Goal: Task Accomplishment & Management: Manage account settings

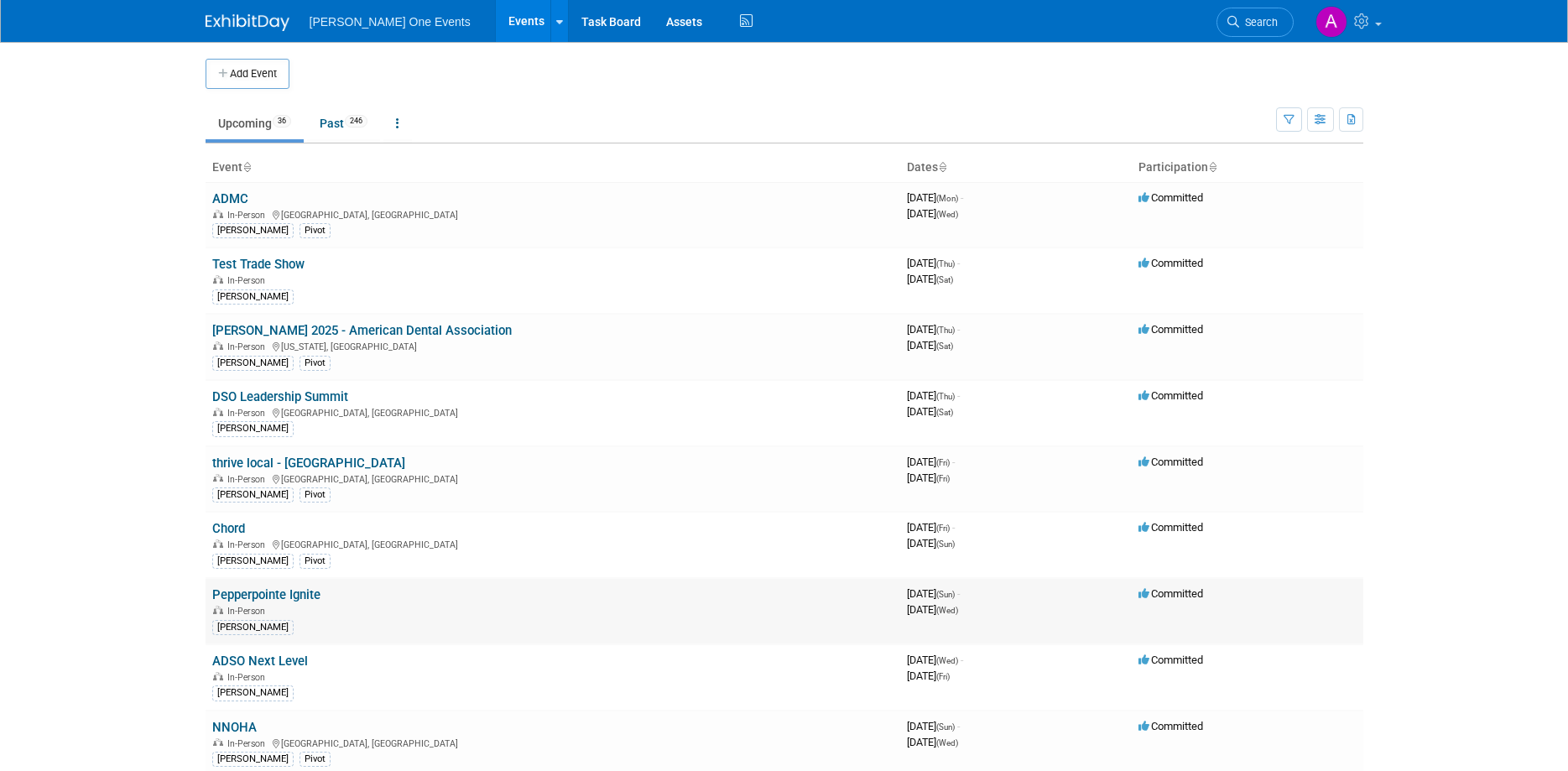
click at [268, 595] on link "Pepperpointe Ignite" at bounding box center [266, 595] width 108 height 15
click at [249, 394] on link "DSO Leadership Summit" at bounding box center [281, 397] width 136 height 15
click at [251, 597] on link "Pepperpointe Ignite" at bounding box center [266, 595] width 108 height 15
click at [253, 663] on link "ADSO Next Level" at bounding box center [260, 661] width 96 height 15
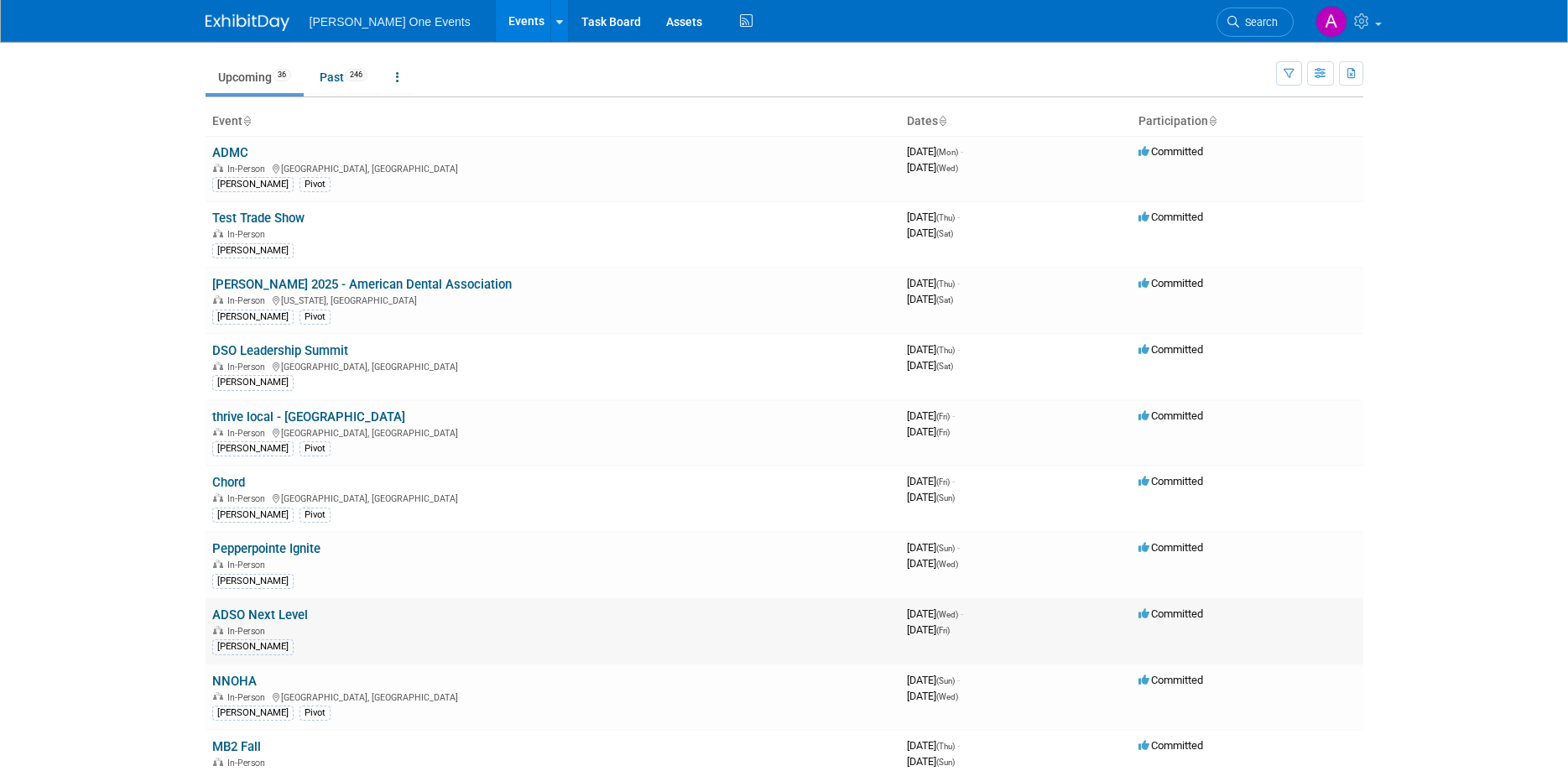
scroll to position [86, 0]
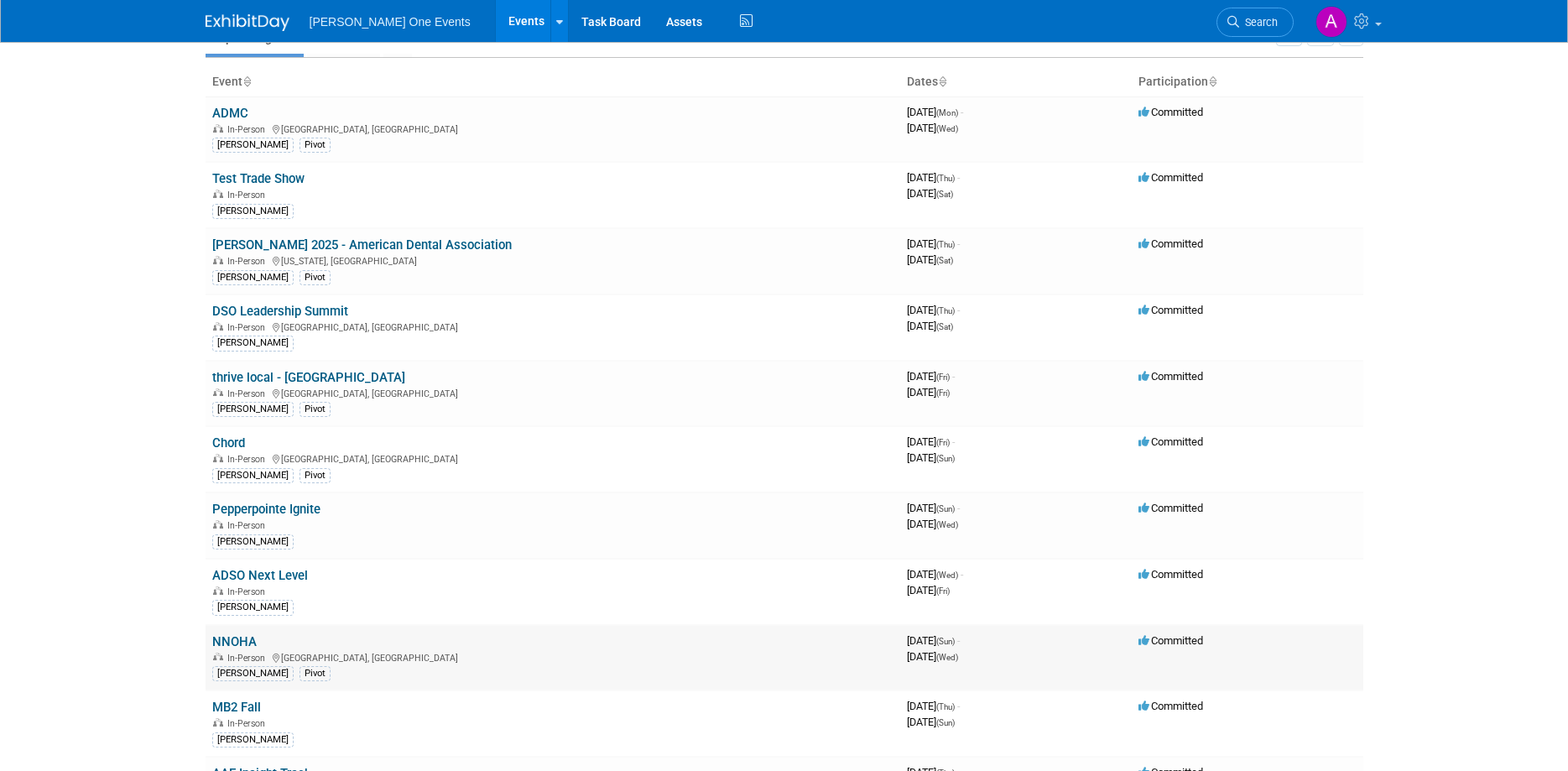
click at [232, 636] on link "NNOHA" at bounding box center [234, 642] width 44 height 15
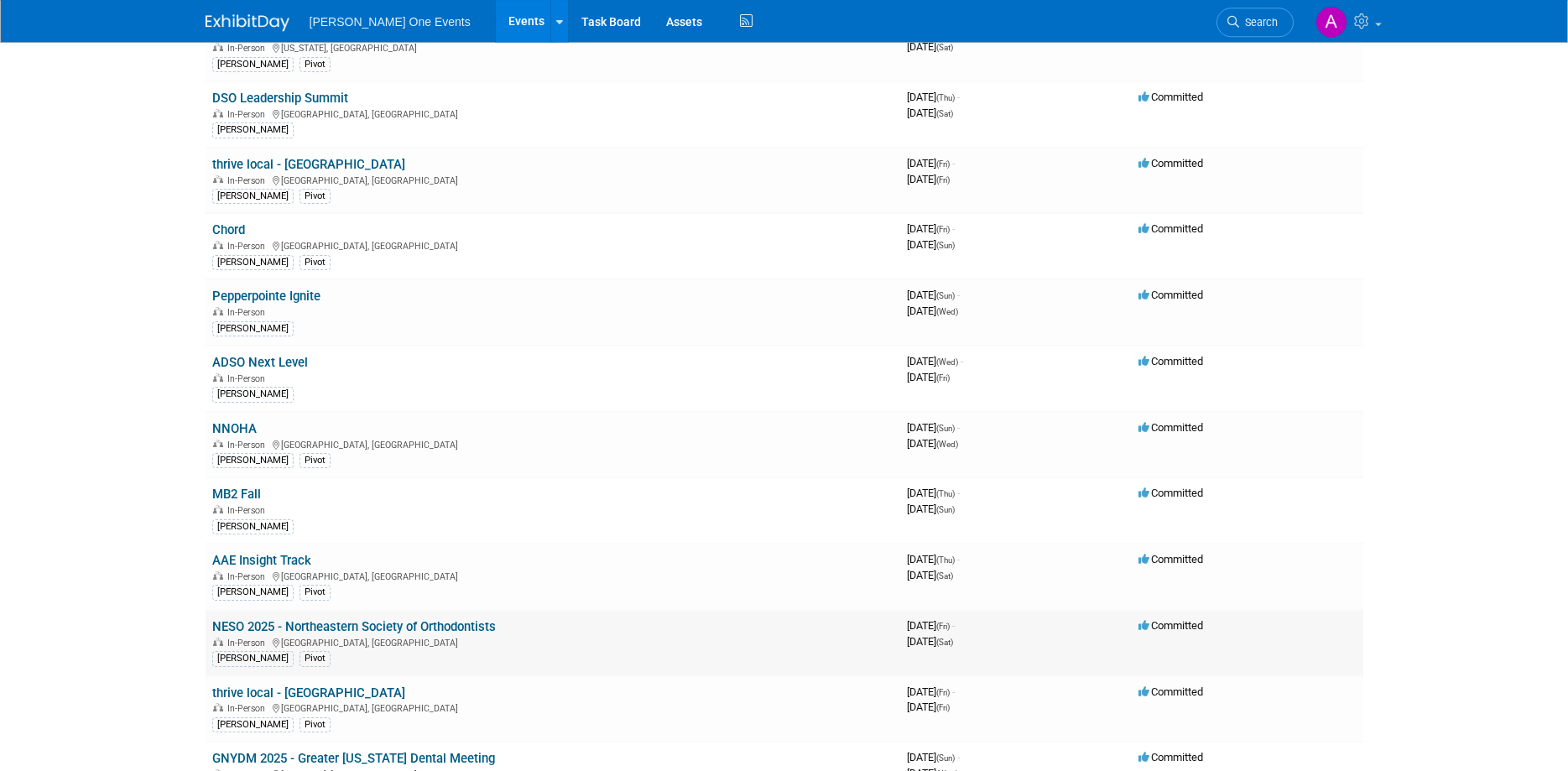
scroll to position [343, 0]
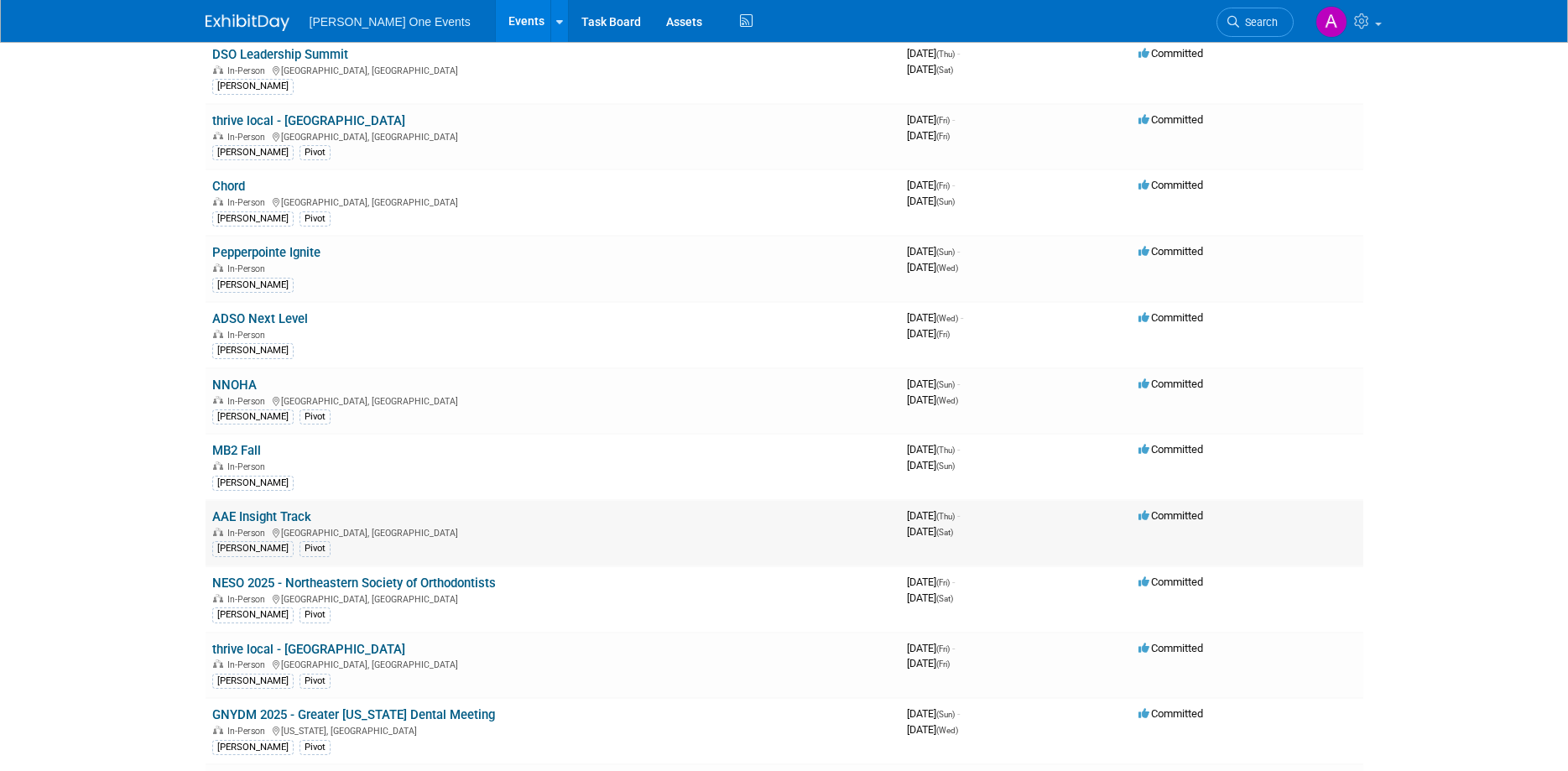
click at [241, 514] on link "AAE Insight Track" at bounding box center [262, 516] width 99 height 15
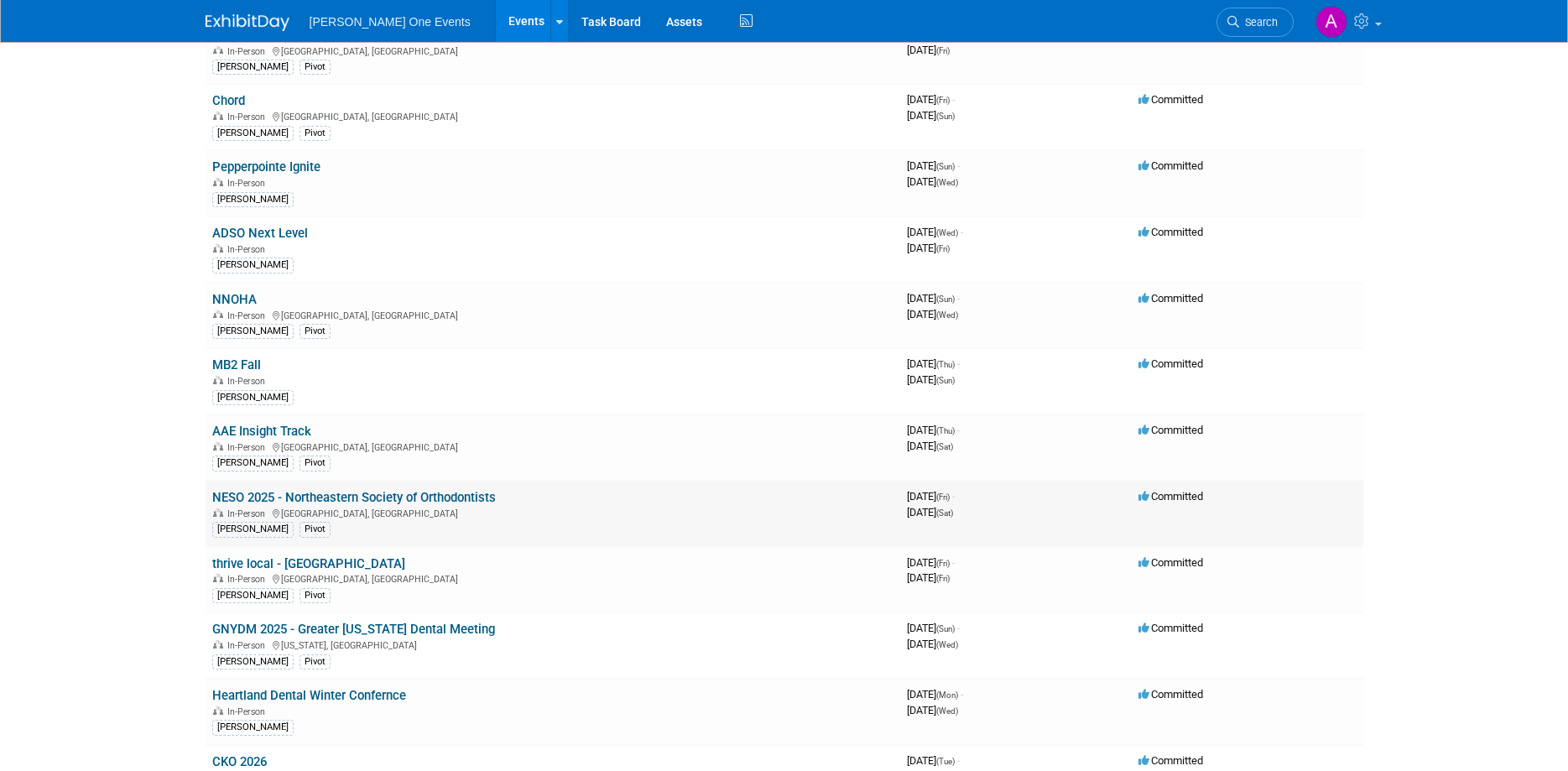
click at [323, 497] on link "NESO 2025 - Northeastern Society of Orthodontists" at bounding box center [354, 497] width 283 height 15
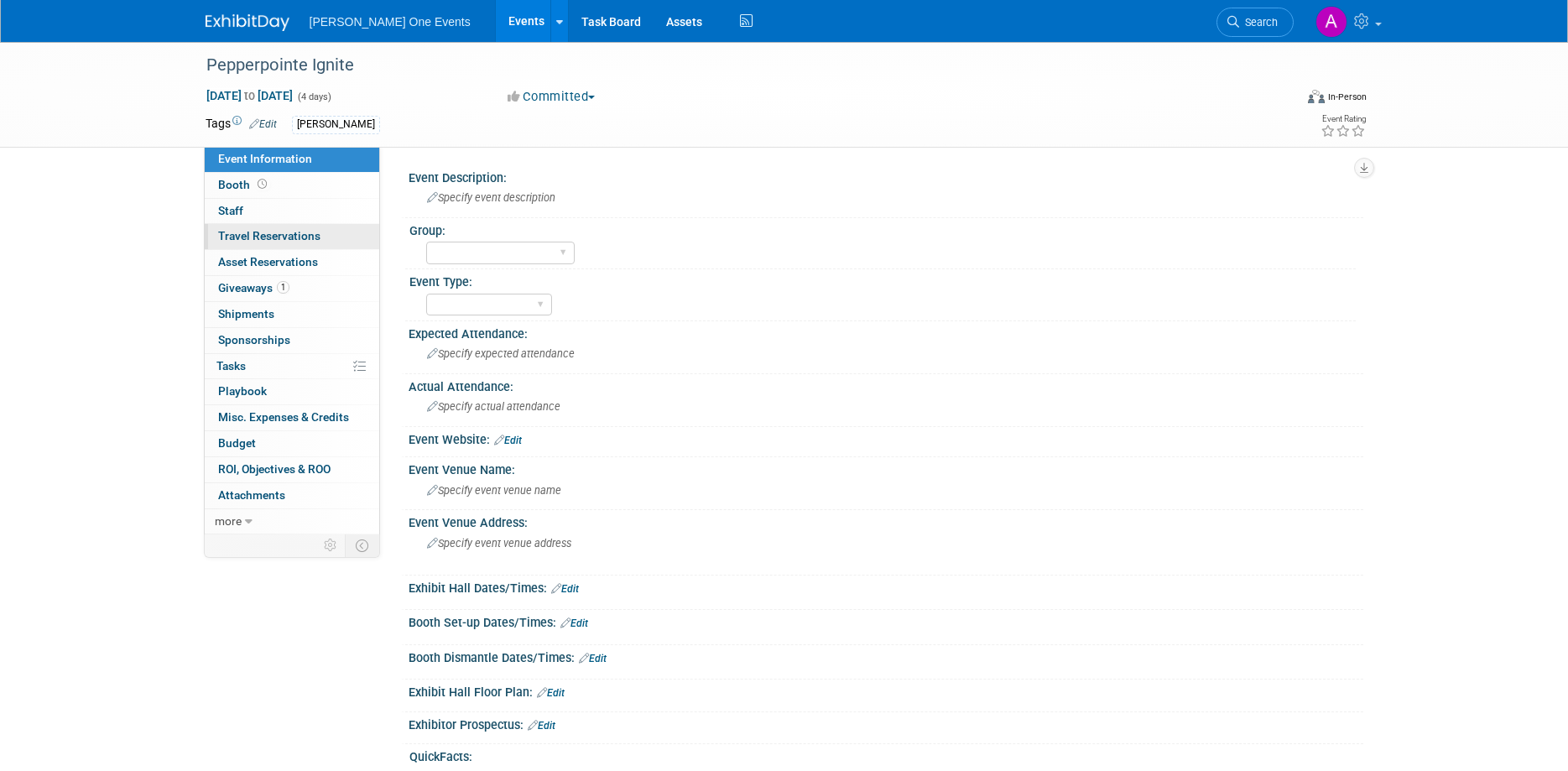
click at [272, 238] on span "Travel Reservations 0" at bounding box center [269, 235] width 103 height 13
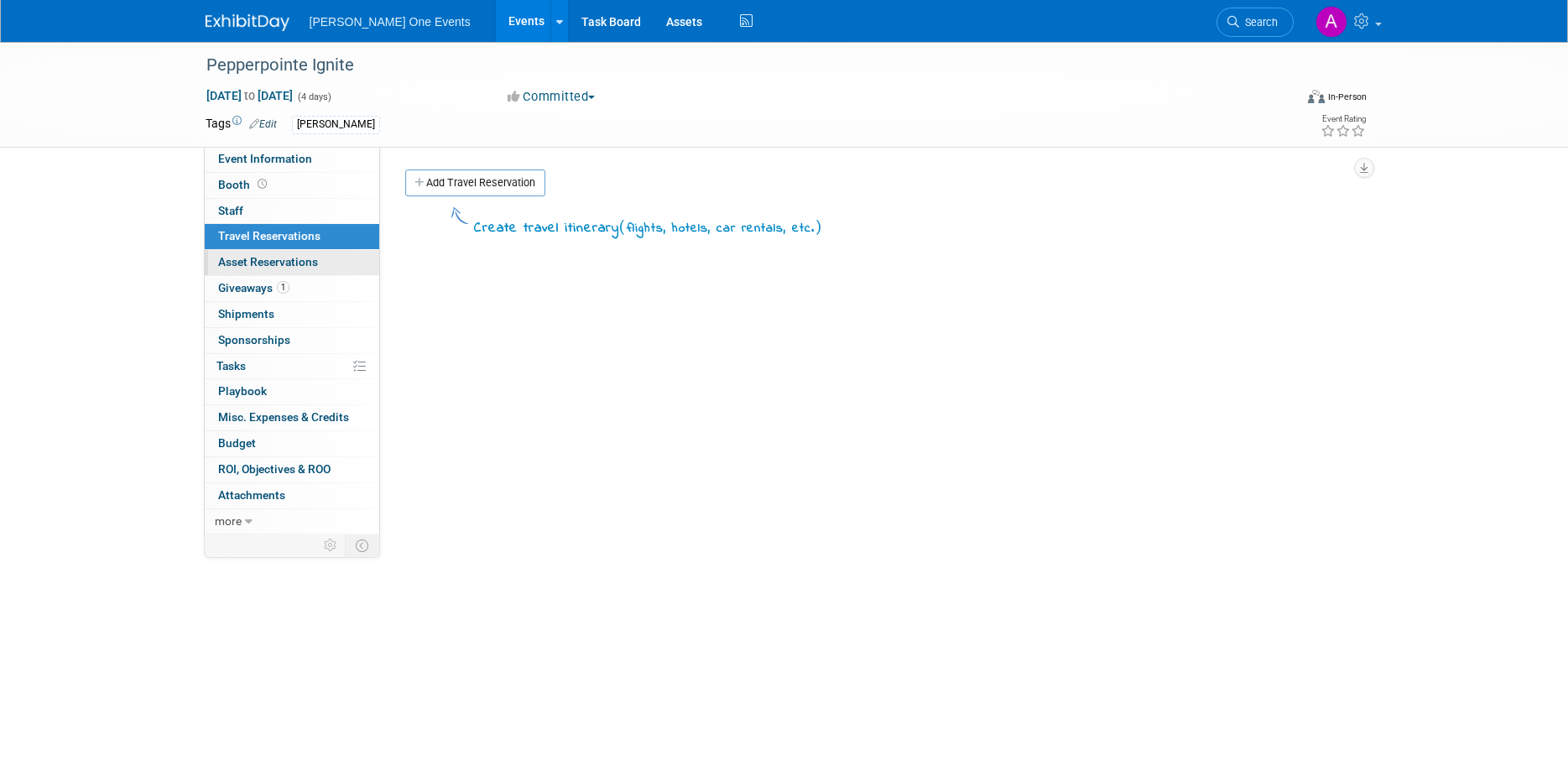
click at [266, 257] on span "Asset Reservations 0" at bounding box center [267, 261] width 100 height 13
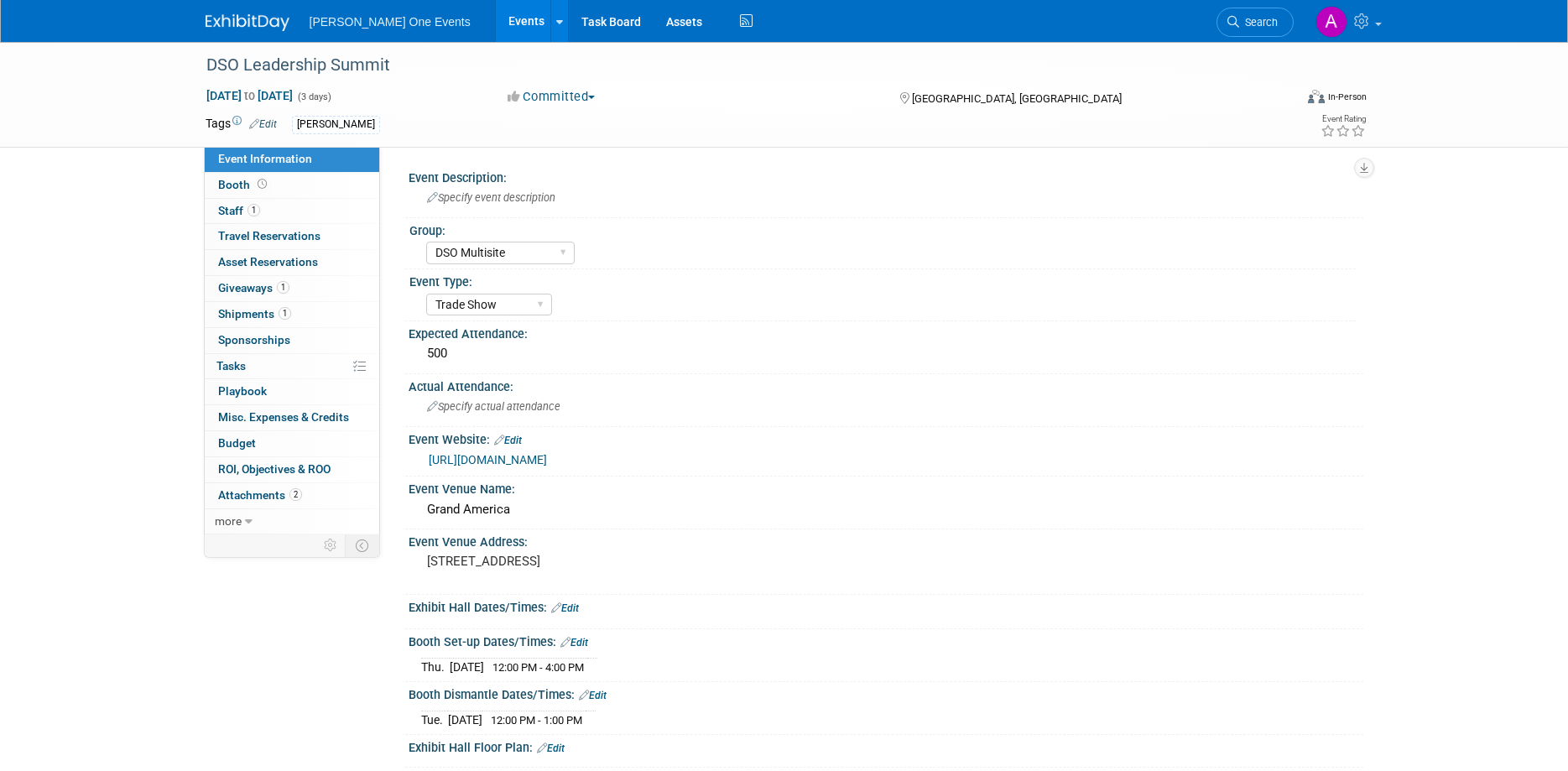
select select "DSO Multisite"
select select "Trade Show"
click at [264, 235] on span "Travel Reservations 0" at bounding box center [269, 235] width 103 height 13
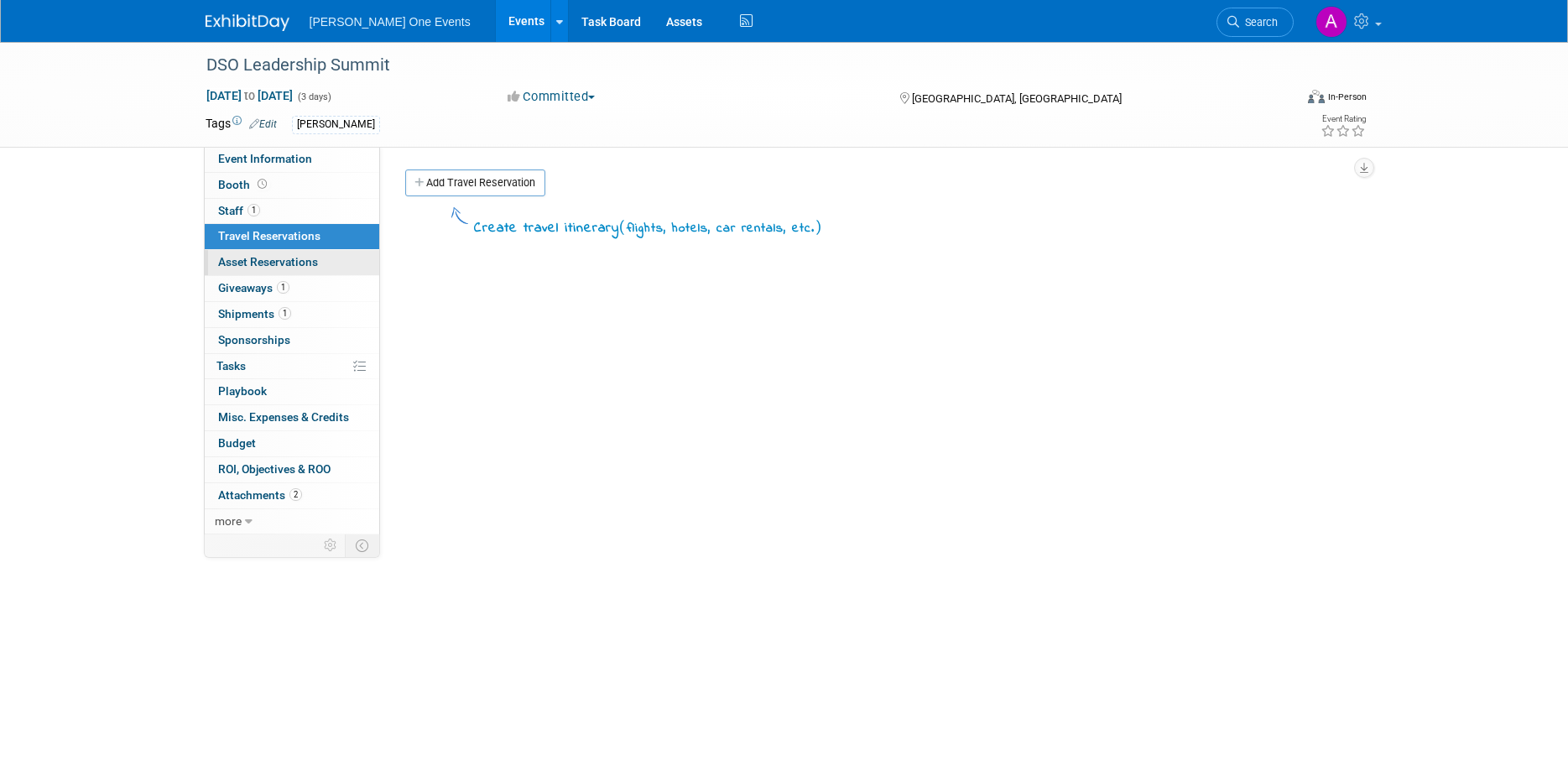
click at [260, 263] on span "Asset Reservations 0" at bounding box center [267, 261] width 100 height 13
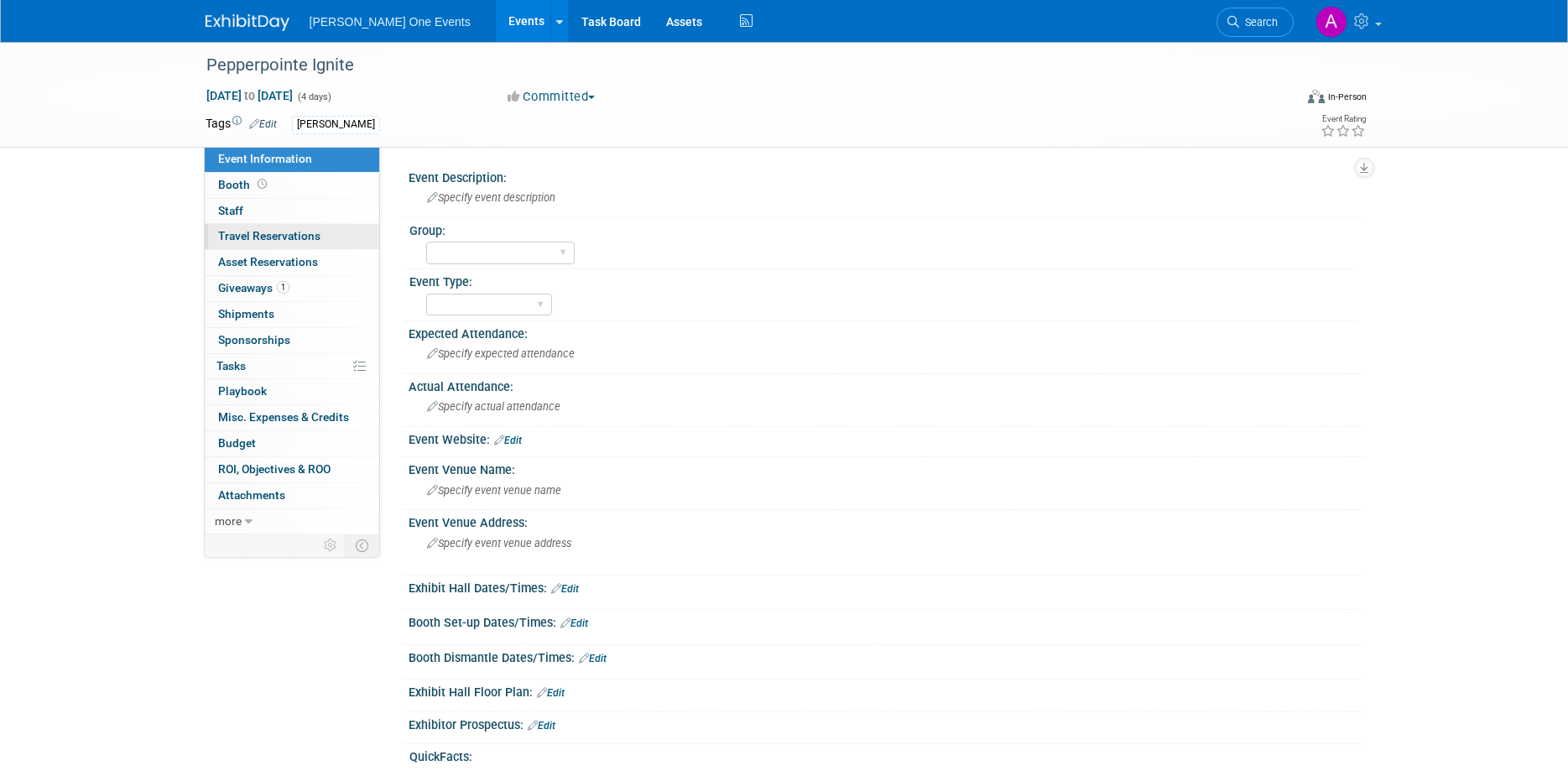
click at [261, 238] on span "Travel Reservations 0" at bounding box center [269, 235] width 103 height 13
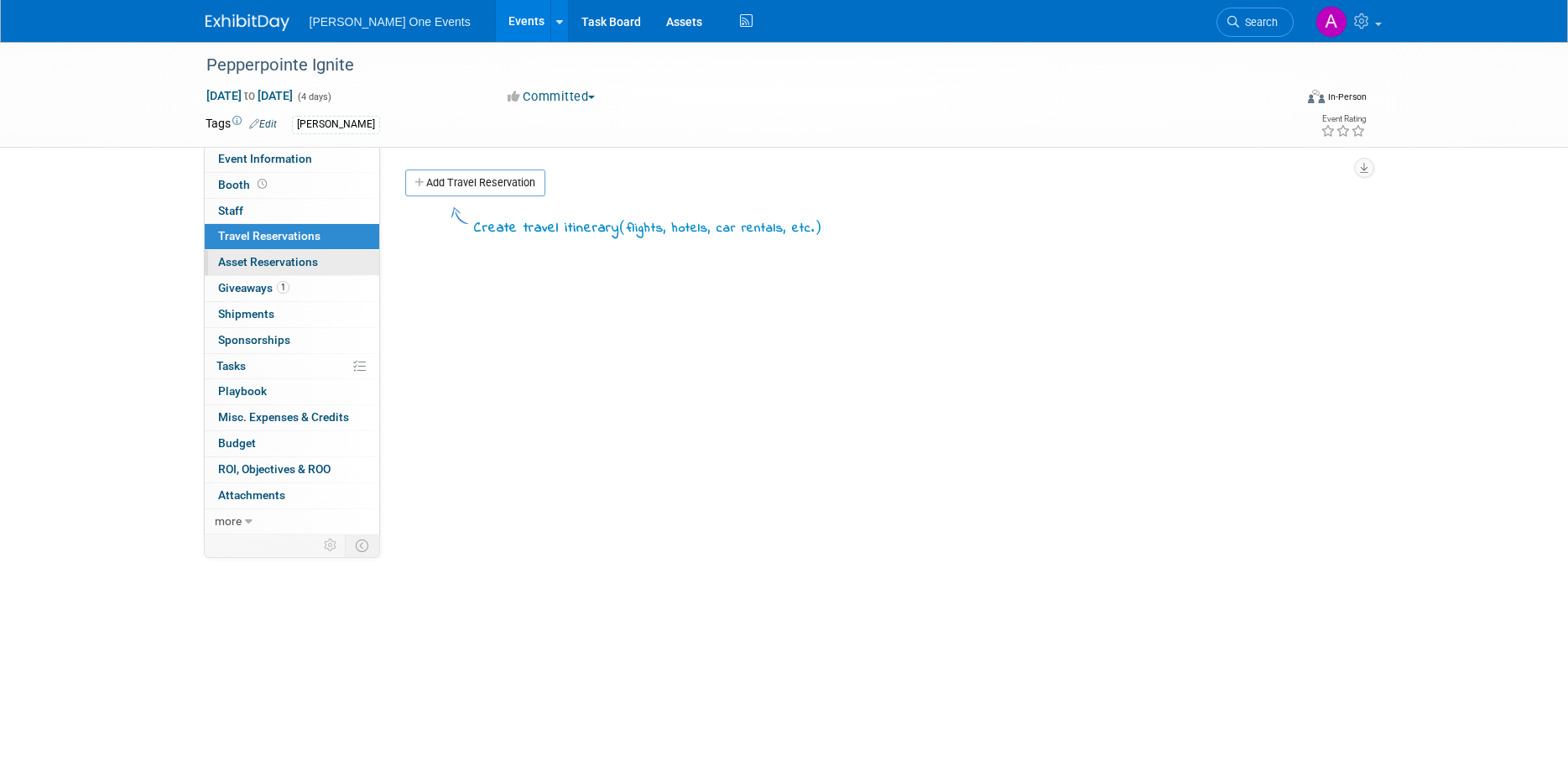
click at [255, 266] on span "Asset Reservations 0" at bounding box center [267, 261] width 100 height 13
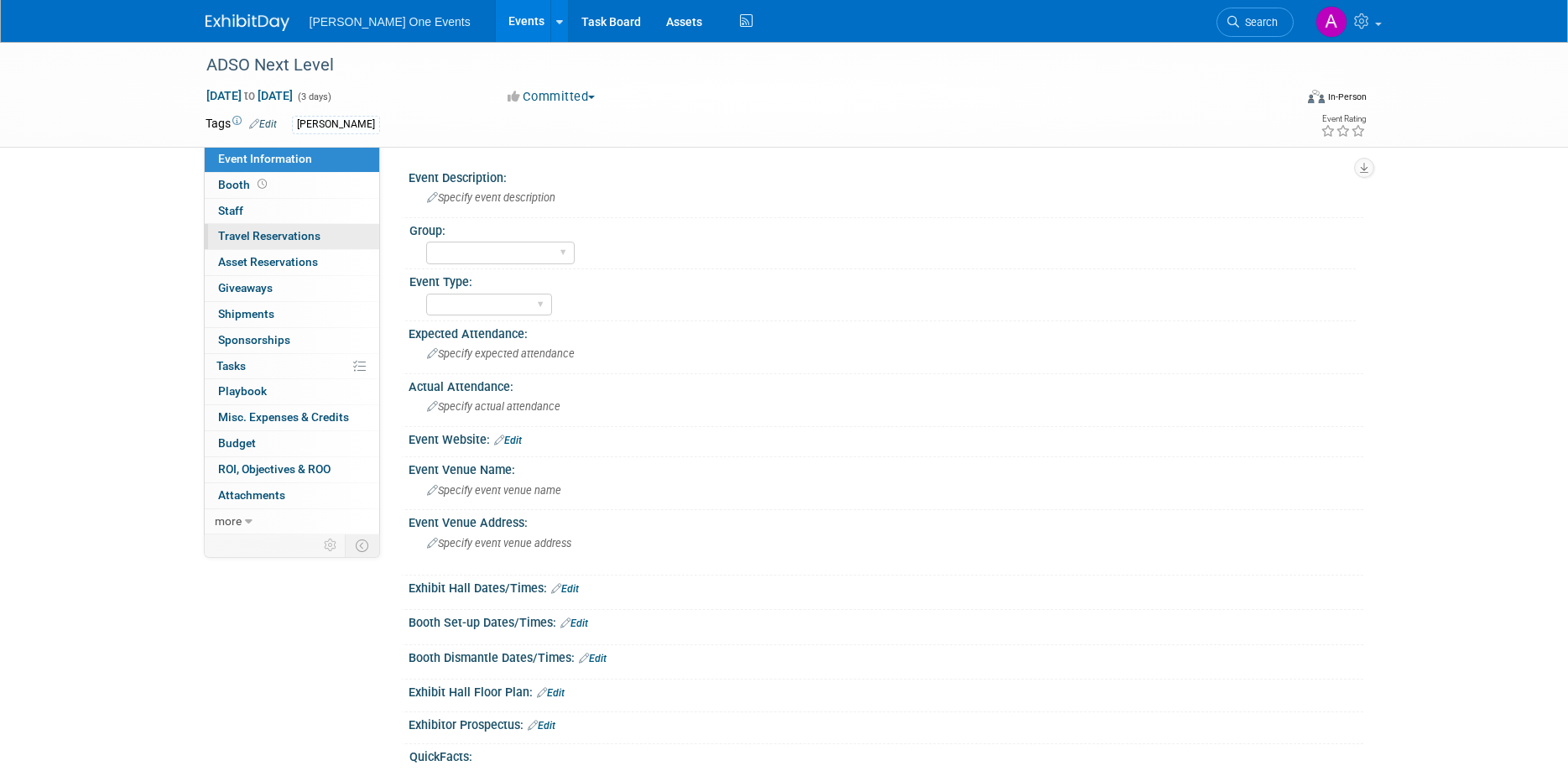
click at [277, 231] on span "Travel Reservations 0" at bounding box center [269, 235] width 103 height 13
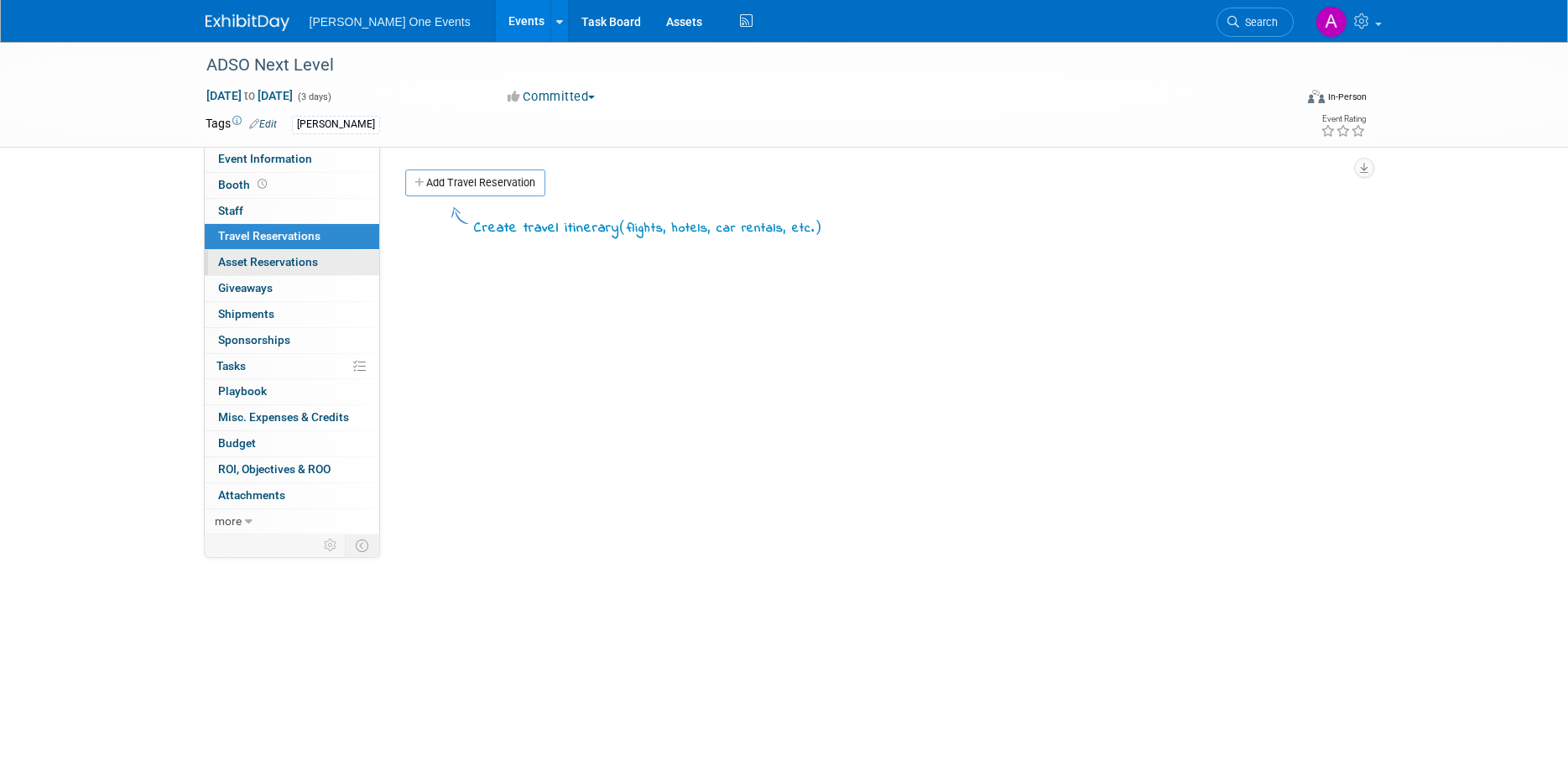
click at [273, 266] on span "Asset Reservations 0" at bounding box center [267, 261] width 100 height 13
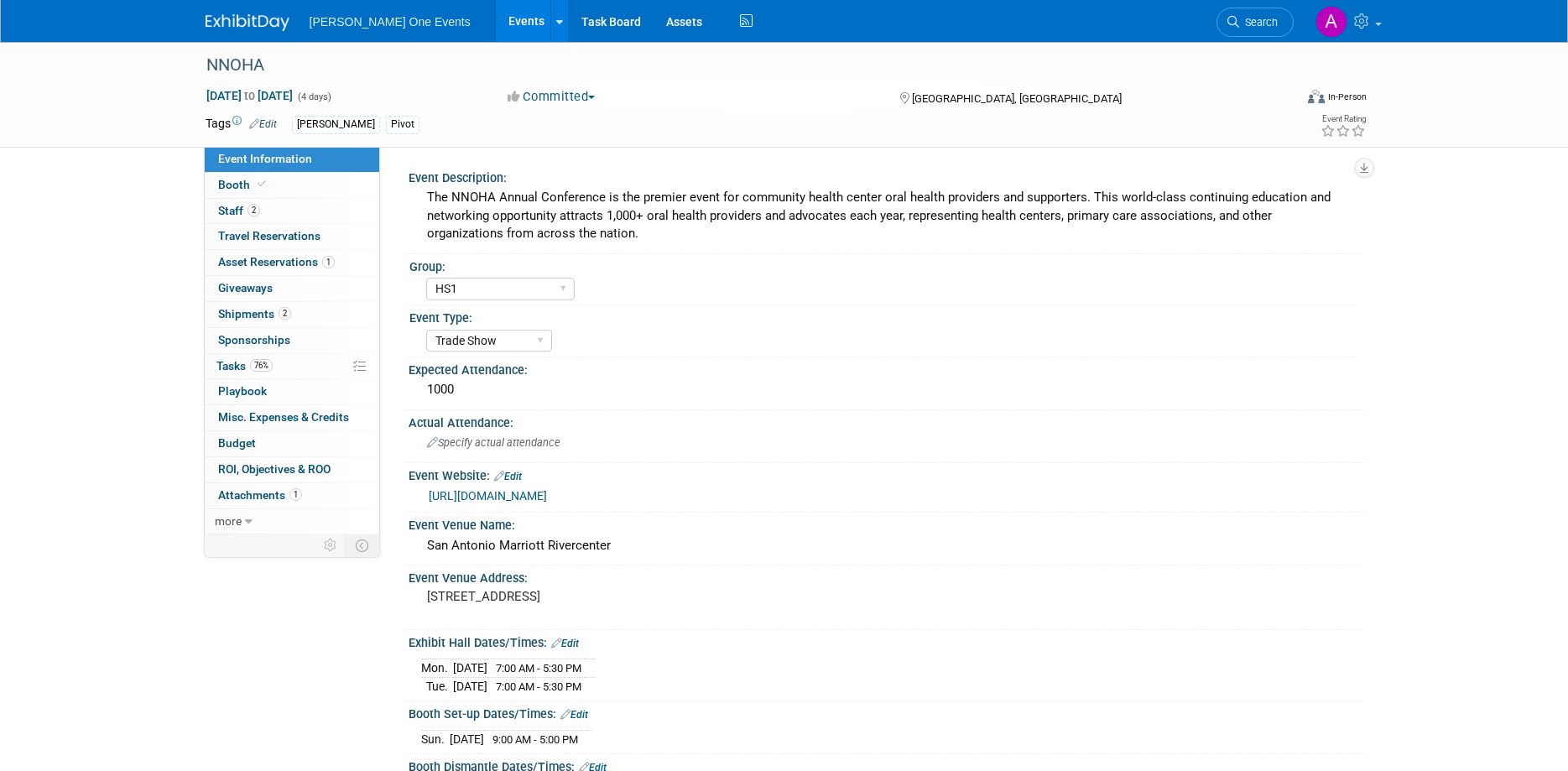
select select "HS1"
select select "Trade Show"
click at [284, 263] on span "Asset Reservations 1" at bounding box center [276, 261] width 117 height 13
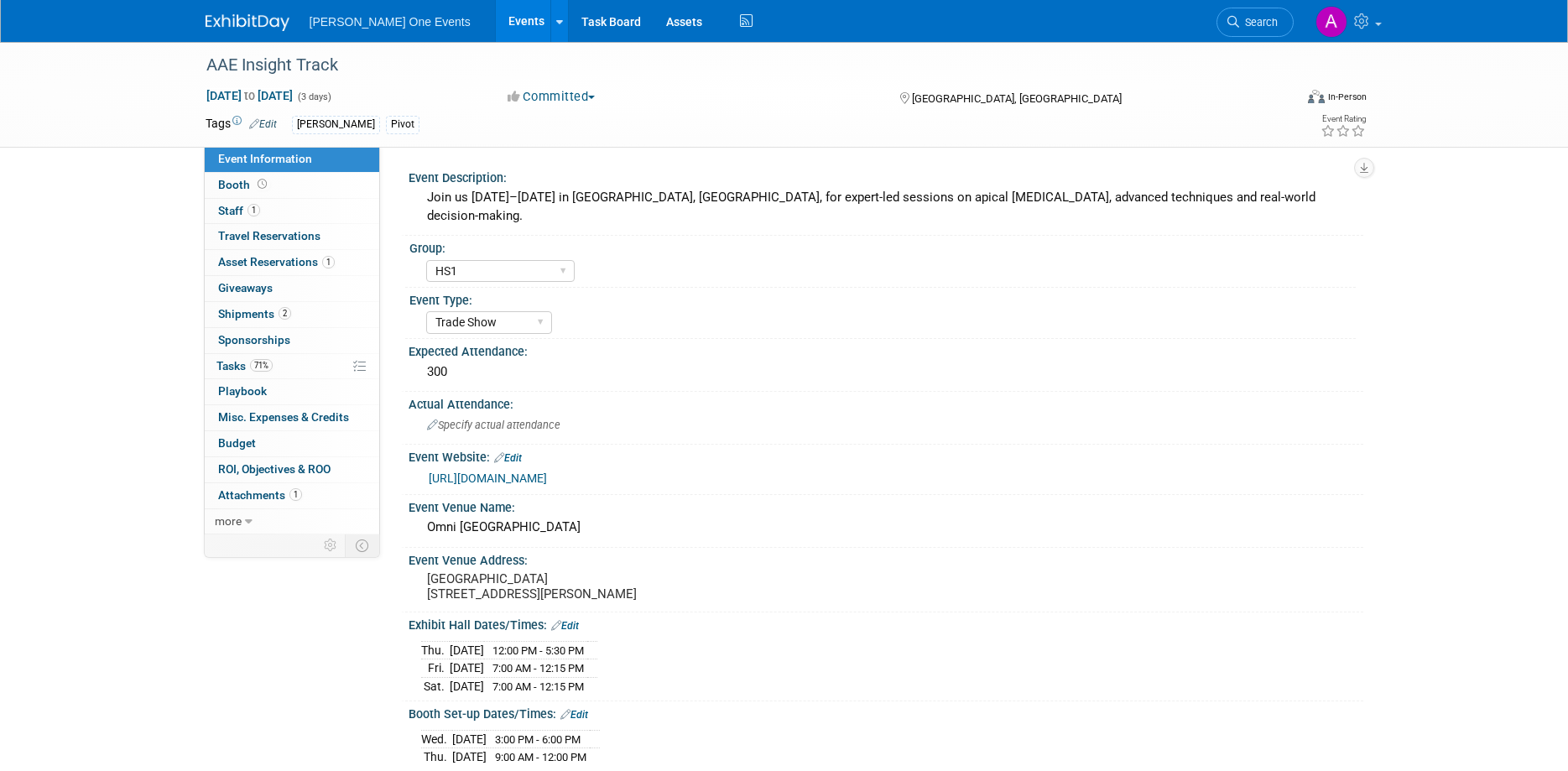
select select "HS1"
select select "Trade Show"
click at [271, 270] on link "1 Asset Reservations 1" at bounding box center [291, 263] width 174 height 25
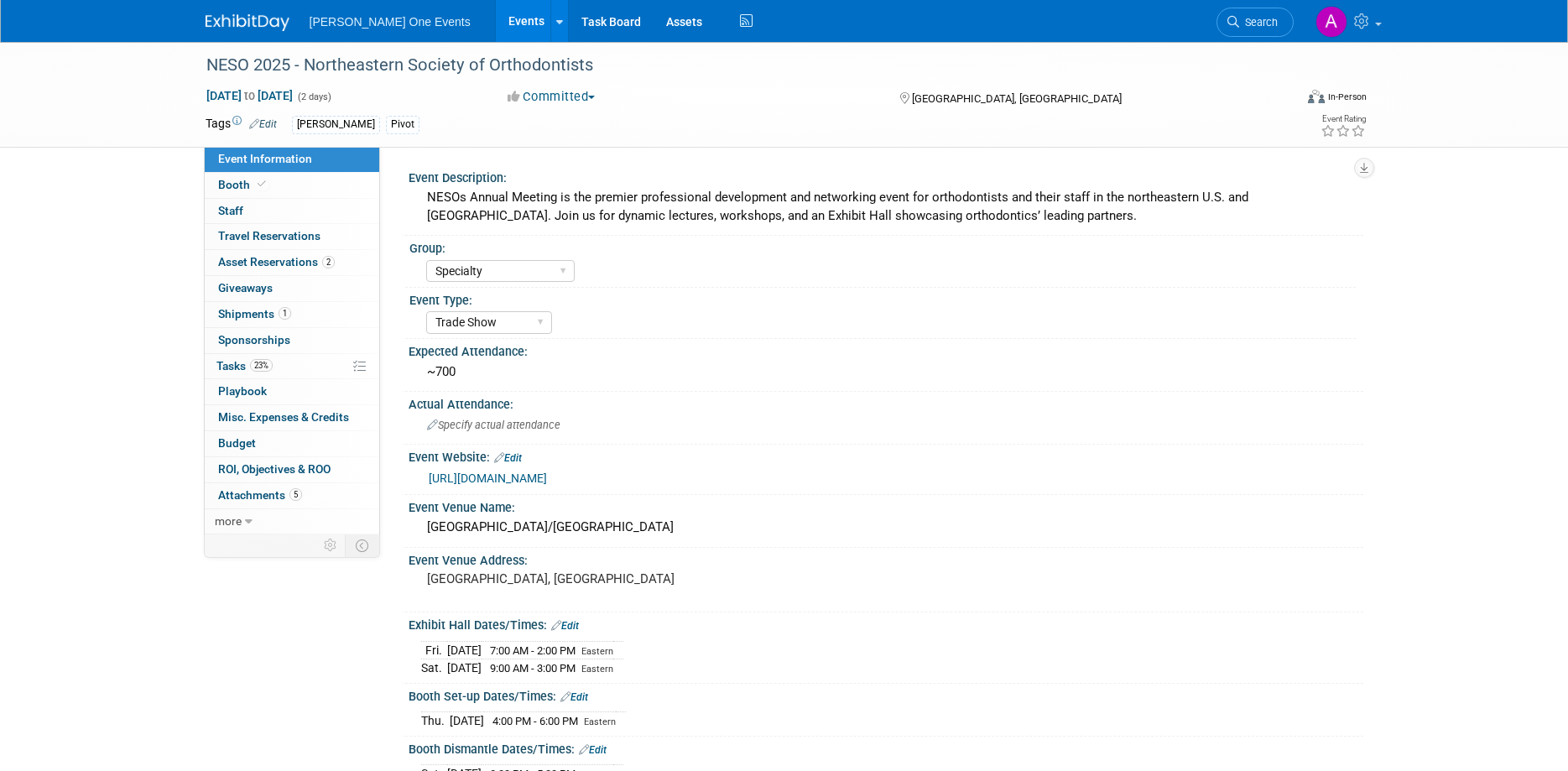
select select "Specialty"
select select "Trade Show"
click at [302, 256] on link "2 Asset Reservations 2" at bounding box center [291, 263] width 174 height 25
